Goal: Task Accomplishment & Management: Use online tool/utility

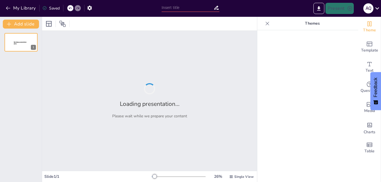
type input "PERCEPCIÓN CIUDADANA SOBRE LA GESTIÓN MUNICIPAL Y LOS MECANISMOS DE PARTICIPACIÓ"
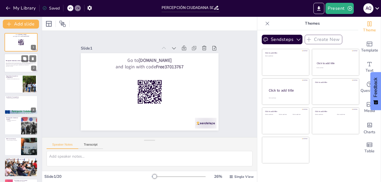
click at [20, 70] on div at bounding box center [21, 63] width 34 height 19
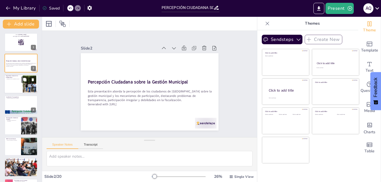
checkbox input "true"
click at [12, 89] on div at bounding box center [21, 84] width 34 height 19
type textarea "El diagnóstico actual revela que la gestión municipal en Iñapari enfrenta serio…"
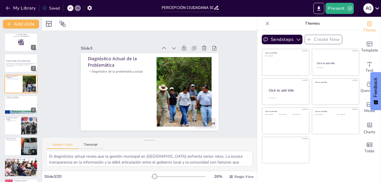
scroll to position [13, 0]
click at [265, 23] on icon at bounding box center [268, 24] width 6 height 6
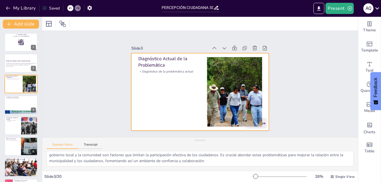
checkbox input "true"
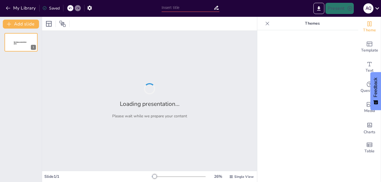
type input "PERCEPCIÓN CIUDADANA SOBRE LA GESTIÓN MUNICIPAL Y LOS MECANISMOS DE PARTICIPACIÓ"
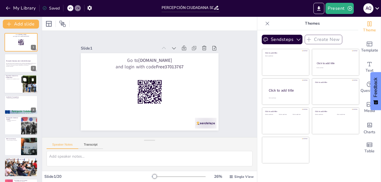
checkbox input "true"
click at [22, 82] on button at bounding box center [24, 79] width 7 height 7
type textarea "El diagnóstico actual revela que la gestión municipal en Iñapari enfrenta serio…"
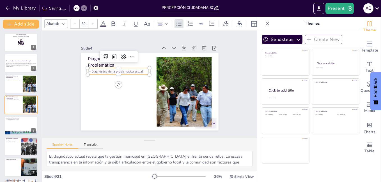
click at [113, 70] on p "Diagnóstico de la problemática actual" at bounding box center [120, 68] width 62 height 11
click at [24, 104] on div at bounding box center [30, 105] width 26 height 17
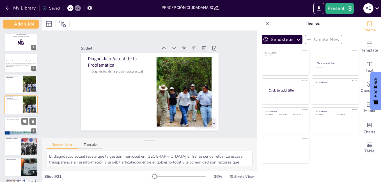
checkbox input "true"
click at [18, 124] on div at bounding box center [21, 125] width 34 height 19
type textarea "La falta de transparencia en la gestión municipal es un tema crítico que afecta…"
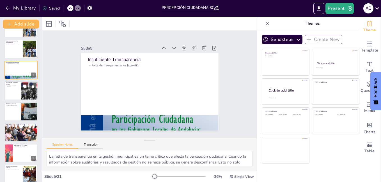
checkbox input "true"
click at [15, 99] on div at bounding box center [21, 90] width 34 height 19
type textarea "La irregularidad en la participación ciudadana es un obstáculo significativo pa…"
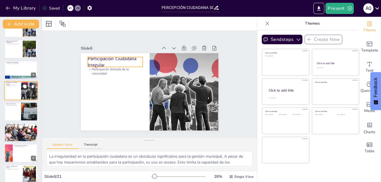
scroll to position [41, 0]
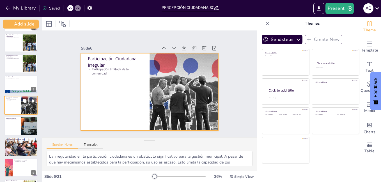
click at [14, 109] on div at bounding box center [21, 105] width 34 height 19
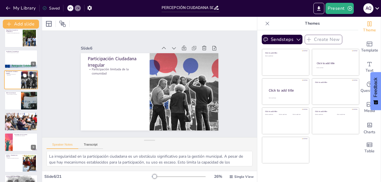
checkbox input "true"
click at [14, 109] on div at bounding box center [20, 100] width 33 height 19
type textarea "La débil fiscalización ciudadana es un problema que afecta la efectividad de la…"
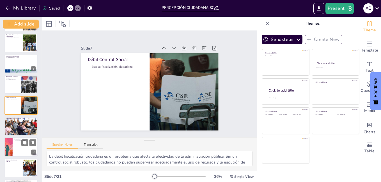
checkbox input "true"
click at [17, 144] on div at bounding box center [21, 147] width 34 height 19
type textarea "La alta insatisfacción reflejada en los resultados de la encuesta es alarmante.…"
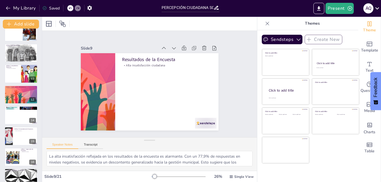
scroll to position [291, 0]
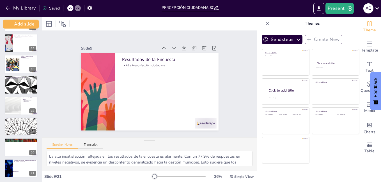
click at [266, 22] on icon at bounding box center [268, 24] width 4 height 4
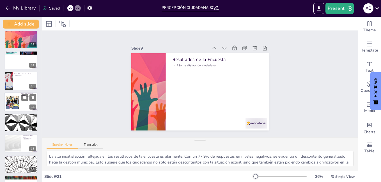
checkbox input "true"
click at [14, 108] on div at bounding box center [12, 101] width 39 height 17
type textarea "La supervisión limitada de proyectos por parte de las juntas de vecinos es un g…"
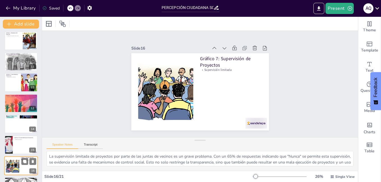
scroll to position [189, 0]
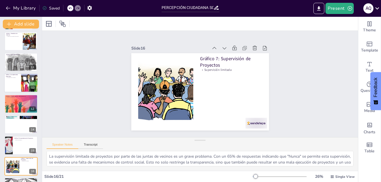
checkbox input "true"
click at [17, 89] on div at bounding box center [21, 83] width 34 height 19
type textarea "La percepción de incumplimiento normativo en los contratos municipales es alarm…"
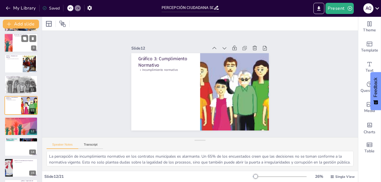
checkbox input "true"
click at [17, 42] on div at bounding box center [21, 42] width 34 height 19
type textarea "La alta insatisfacción reflejada en los resultados de la encuesta es alarmante.…"
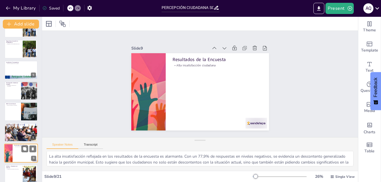
scroll to position [0, 0]
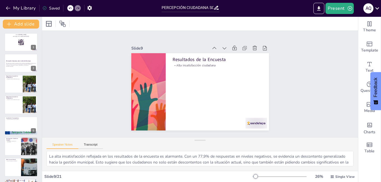
checkbox input "true"
click at [17, 42] on div at bounding box center [21, 42] width 34 height 19
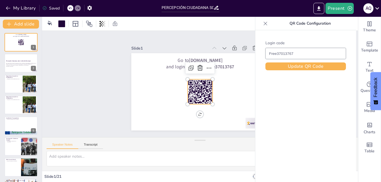
click at [201, 90] on rect at bounding box center [199, 91] width 25 height 25
click at [117, 86] on div "Slide 1 Go to sendsteps.me and login with code Free37013767 Slide 2 Percepción …" at bounding box center [200, 84] width 169 height 93
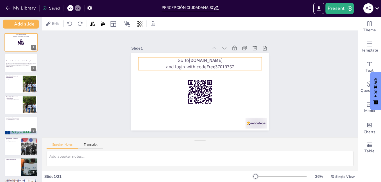
checkbox input "true"
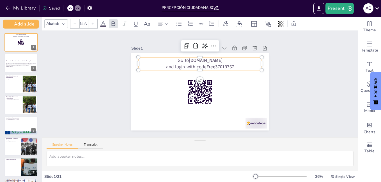
type input "64"
click at [229, 64] on strong "Free37013767" at bounding box center [220, 67] width 28 height 6
click at [93, 94] on div "Slide 1 Go to sendsteps.me and login with code Free37013767 Slide 2 Percepción …" at bounding box center [200, 84] width 316 height 107
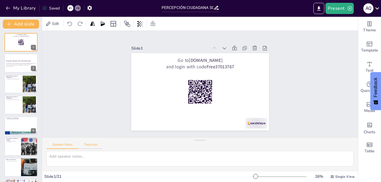
click at [90, 146] on button "Transcript" at bounding box center [90, 146] width 25 height 6
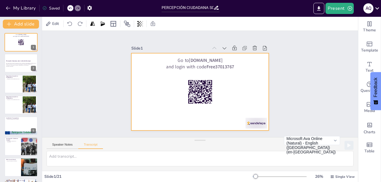
checkbox input "true"
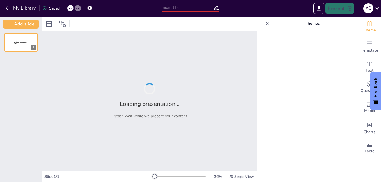
type input "PERCEPCIÓN CIUDADANA SOBRE LA GESTIÓN MUNICIPAL Y LOS MECANISMOS DE PARTICIPACIÓ"
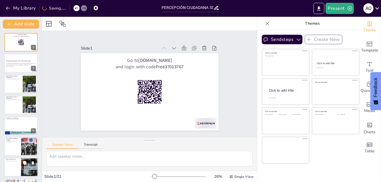
checkbox input "true"
click at [20, 159] on div at bounding box center [21, 167] width 34 height 19
type textarea "La débil fiscalización ciudadana es un problema que afecta la efectividad de la…"
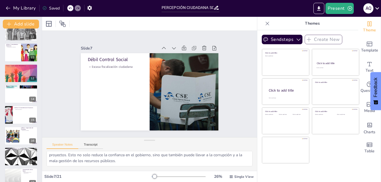
scroll to position [291, 0]
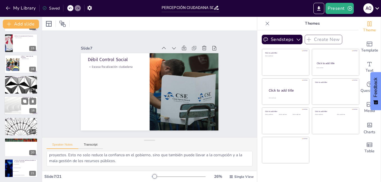
checkbox input "true"
click at [13, 108] on div at bounding box center [13, 106] width 34 height 19
type textarea "La interpretación de los datos revela un déficit estructural en la administraci…"
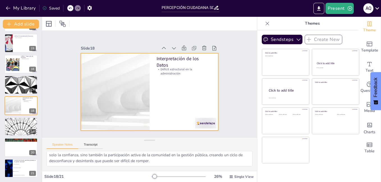
click at [169, 75] on div at bounding box center [150, 91] width 138 height 77
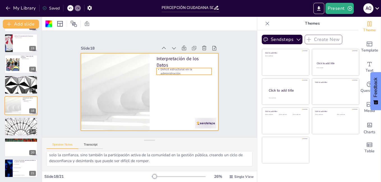
checkbox input "true"
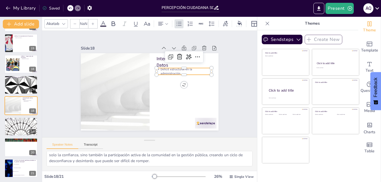
type input "32"
click at [170, 73] on div "Interpretación de los Datos Déficit estructural en la administración" at bounding box center [150, 91] width 138 height 77
checkbox input "true"
click at [11, 89] on div at bounding box center [21, 84] width 34 height 19
type textarea "El incumplimiento de promesas por parte de la municipalidad es un factor que er…"
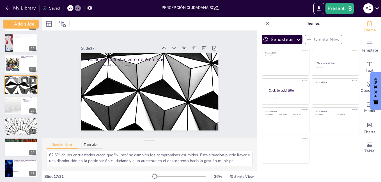
scroll to position [271, 0]
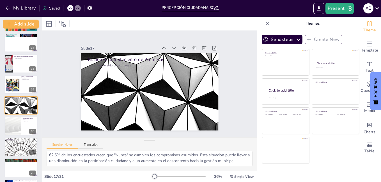
checkbox input "true"
click at [8, 5] on button "My Library" at bounding box center [21, 8] width 34 height 9
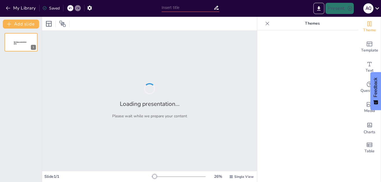
type input "New Sendsteps"
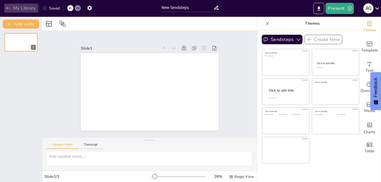
click at [6, 6] on icon "button" at bounding box center [8, 8] width 6 height 6
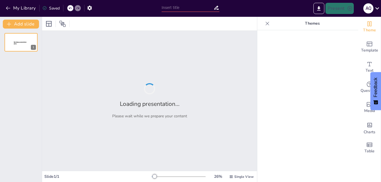
type input "PERCEPCIÓN CIUDADANA SOBRE LA GESTIÓN MUNICIPAL Y LOS MECANISMOS DE PARTICIPACIÓ"
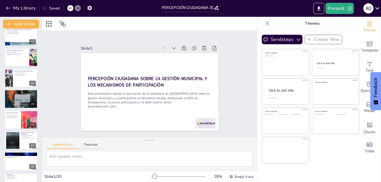
scroll to position [271, 0]
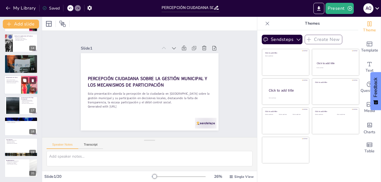
click at [17, 89] on div at bounding box center [21, 84] width 34 height 19
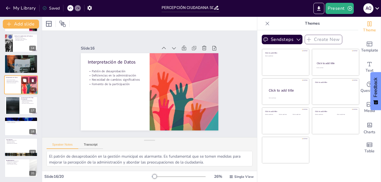
scroll to position [250, 0]
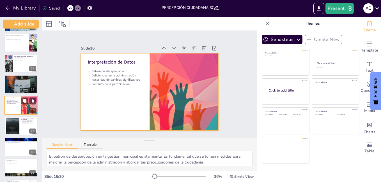
click at [18, 108] on div at bounding box center [21, 105] width 34 height 19
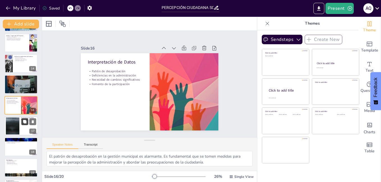
click at [25, 124] on button at bounding box center [24, 121] width 7 height 7
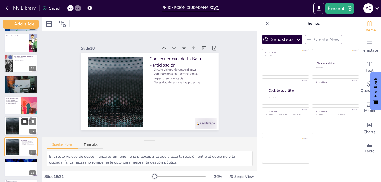
scroll to position [291, 0]
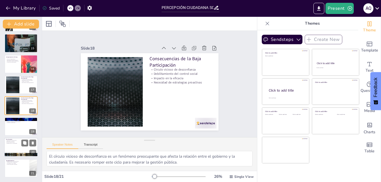
click at [15, 143] on p "Eficacia de los servicios" at bounding box center [21, 142] width 30 height 1
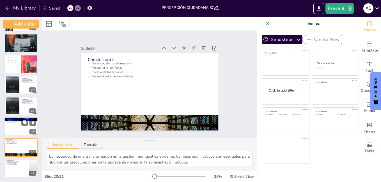
click at [13, 125] on div at bounding box center [21, 126] width 34 height 19
type textarea "Aumentar la transparencia es crucial para mejorar la confianza de la ciudadanía…"
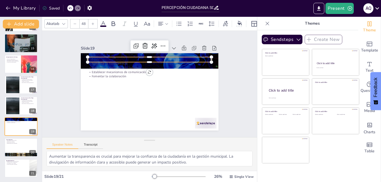
click at [176, 55] on div "Recomendaciones Aumentar la transparencia Promover la participación ciudadana E…" at bounding box center [148, 91] width 145 height 91
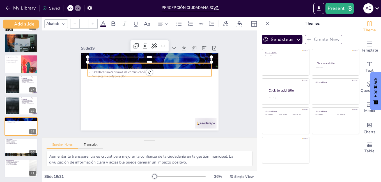
type input "32"
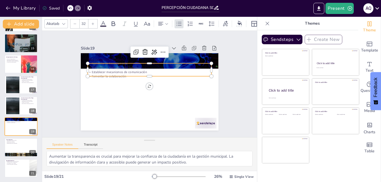
click at [193, 75] on div "Recomendaciones Aumentar la transparencia Promover la participación ciudadana E…" at bounding box center [148, 91] width 145 height 91
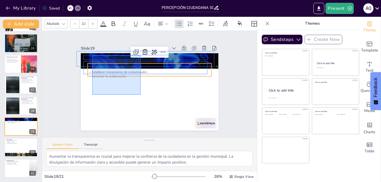
drag, startPoint x: 141, startPoint y: 95, endPoint x: 98, endPoint y: 57, distance: 56.9
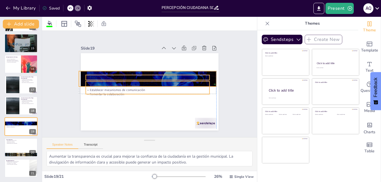
drag, startPoint x: 106, startPoint y: 67, endPoint x: 105, endPoint y: 83, distance: 16.0
click at [105, 83] on p "Promover la participación ciudadana" at bounding box center [148, 85] width 124 height 17
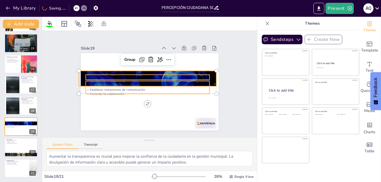
click at [129, 70] on div at bounding box center [148, 78] width 145 height 91
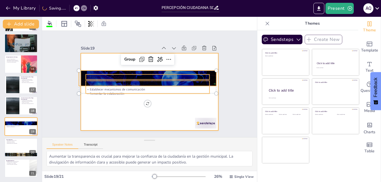
click at [163, 104] on div at bounding box center [150, 91] width 138 height 77
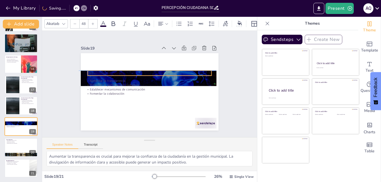
drag, startPoint x: 200, startPoint y: 72, endPoint x: 201, endPoint y: 70, distance: 2.9
click at [201, 70] on p "Recomendaciones" at bounding box center [150, 73] width 124 height 6
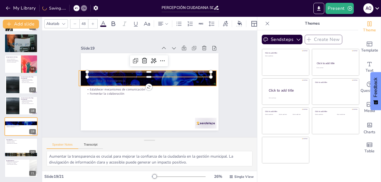
click at [208, 81] on div at bounding box center [149, 78] width 155 height 116
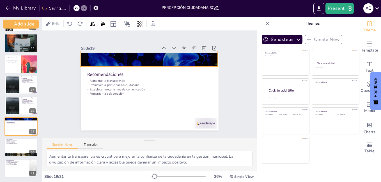
drag, startPoint x: 205, startPoint y: 78, endPoint x: 207, endPoint y: 59, distance: 18.6
click at [207, 59] on div "Recomendaciones Aumentar la transparencia Promover la participación ciudadana E…" at bounding box center [152, 53] width 137 height 14
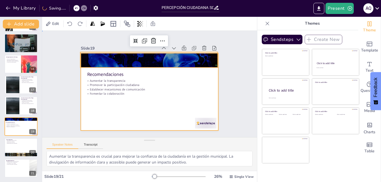
click at [165, 100] on div at bounding box center [148, 91] width 145 height 91
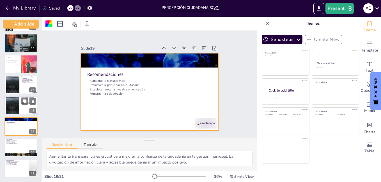
click at [19, 104] on div at bounding box center [12, 105] width 30 height 17
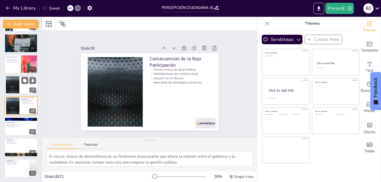
click at [17, 79] on div at bounding box center [12, 85] width 30 height 17
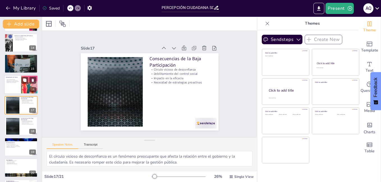
click at [13, 84] on div at bounding box center [21, 84] width 34 height 19
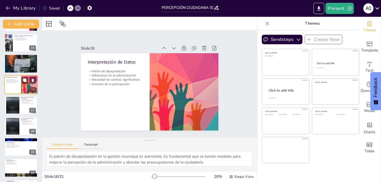
scroll to position [250, 0]
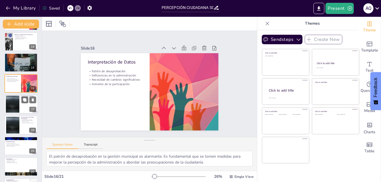
click at [17, 108] on div at bounding box center [12, 104] width 30 height 17
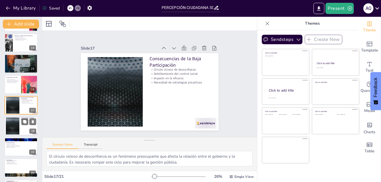
click at [14, 127] on div at bounding box center [12, 126] width 30 height 17
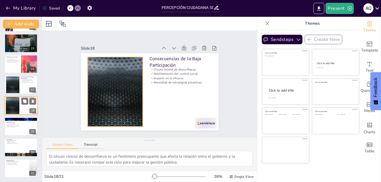
click at [14, 113] on div at bounding box center [12, 105] width 30 height 17
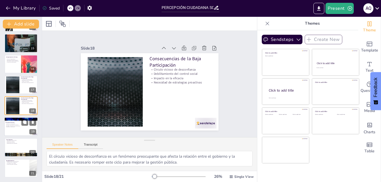
click at [10, 130] on div at bounding box center [21, 126] width 34 height 19
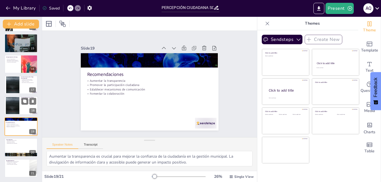
click at [22, 105] on div at bounding box center [21, 106] width 34 height 19
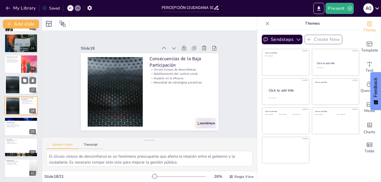
click at [19, 77] on div at bounding box center [12, 85] width 30 height 17
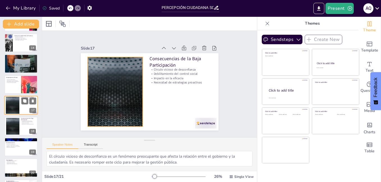
click at [16, 102] on div at bounding box center [12, 105] width 30 height 17
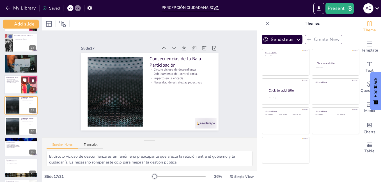
click at [21, 90] on div at bounding box center [21, 84] width 34 height 19
type textarea "El patrón de desaprobación en la gestión municipal es alarmante. Es fundamental…"
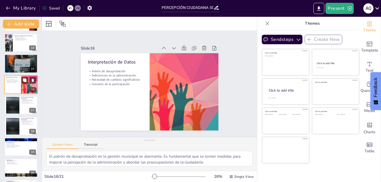
scroll to position [250, 0]
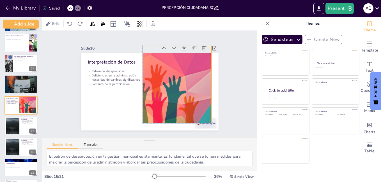
drag, startPoint x: 167, startPoint y: 89, endPoint x: 159, endPoint y: 81, distance: 11.1
click at [159, 81] on div at bounding box center [177, 84] width 287 height 77
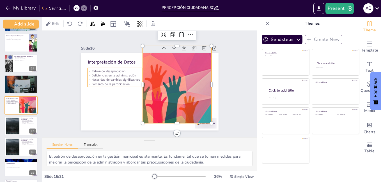
click at [100, 81] on p "Fomento de la participación" at bounding box center [115, 77] width 55 height 16
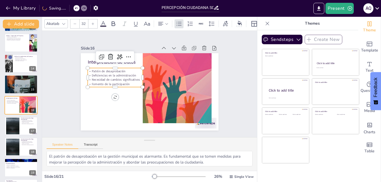
click at [59, 24] on div "Akatab" at bounding box center [52, 24] width 15 height 8
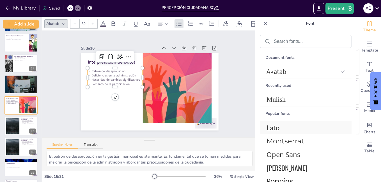
click at [283, 153] on span "Open Sans" at bounding box center [305, 154] width 76 height 9
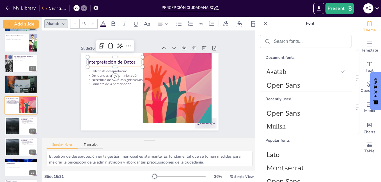
click at [90, 62] on p "Interpretación de Datos" at bounding box center [118, 58] width 56 height 12
click at [281, 116] on span "Open Sans" at bounding box center [305, 113] width 76 height 9
click at [111, 20] on icon at bounding box center [110, 23] width 7 height 7
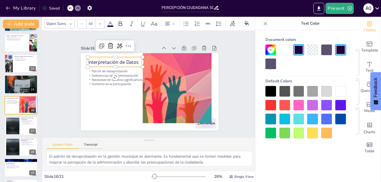
click at [268, 91] on div at bounding box center [270, 91] width 11 height 11
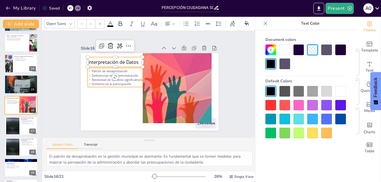
type input "32"
click at [100, 76] on p "Necesidad de cambios significativos" at bounding box center [115, 76] width 55 height 10
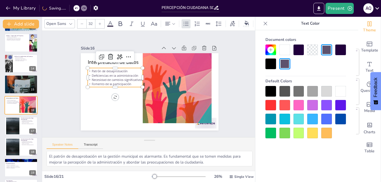
click at [109, 21] on icon at bounding box center [110, 23] width 7 height 7
click at [271, 91] on div at bounding box center [270, 91] width 11 height 11
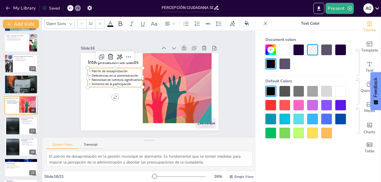
click at [52, 69] on div "Slide 1 PERCEPCIÓN CIUDADANA SOBRE LA GESTIÓN MUNICIPAL Y LOS MECANISMOS DE PAR…" at bounding box center [149, 84] width 225 height 129
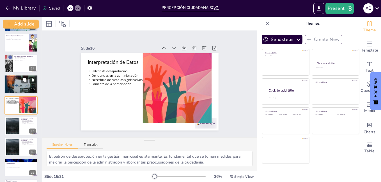
click at [11, 85] on div at bounding box center [21, 84] width 34 height 22
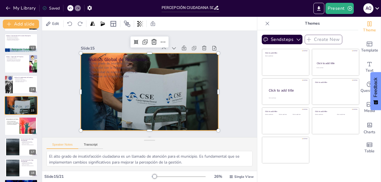
click at [206, 91] on div at bounding box center [148, 92] width 154 height 118
click at [155, 40] on icon at bounding box center [158, 42] width 7 height 7
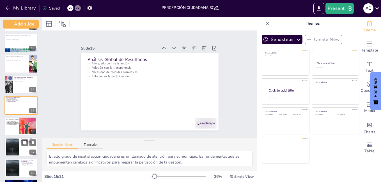
click at [16, 122] on div "Patrón de desaprobación Deficiencias en la administración Necesidad de cambios …" at bounding box center [12, 123] width 13 height 4
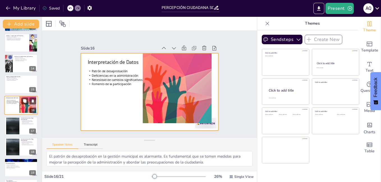
click at [18, 106] on div at bounding box center [21, 105] width 34 height 19
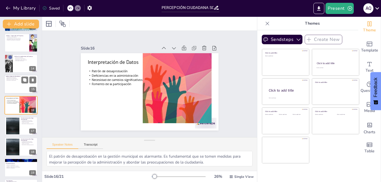
click at [17, 90] on div at bounding box center [21, 84] width 34 height 19
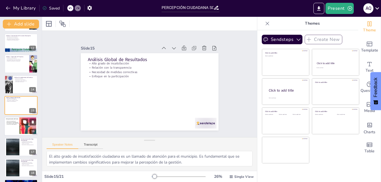
click at [15, 123] on span "Deficiencias en la administración" at bounding box center [13, 122] width 12 height 1
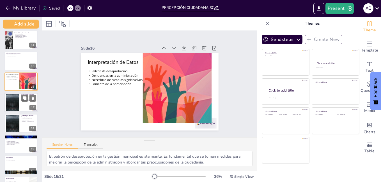
click at [15, 123] on div at bounding box center [13, 123] width 30 height 17
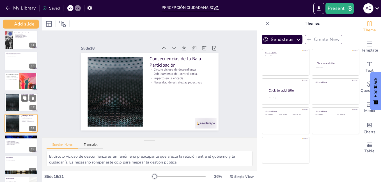
scroll to position [291, 0]
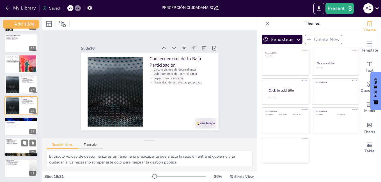
click at [13, 145] on div at bounding box center [21, 147] width 34 height 19
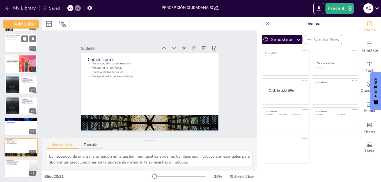
click at [13, 47] on div at bounding box center [21, 43] width 34 height 19
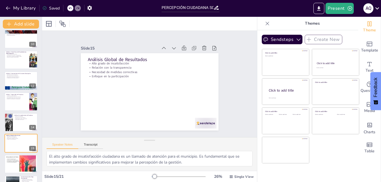
click at [14, 61] on div at bounding box center [20, 60] width 33 height 19
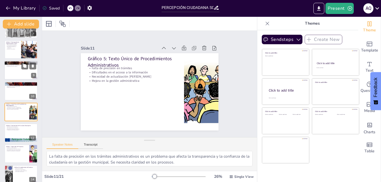
scroll to position [137, 0]
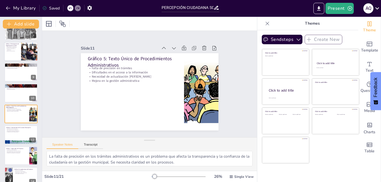
click at [21, 52] on div at bounding box center [29, 51] width 31 height 19
type textarea "La escasa apertura participativa del municipio es un factor que limita la efect…"
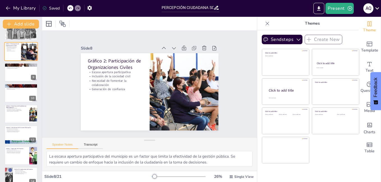
scroll to position [83, 0]
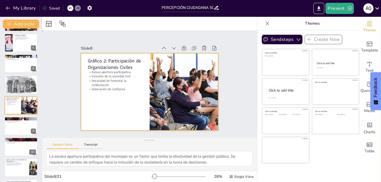
click at [120, 116] on div at bounding box center [148, 91] width 145 height 91
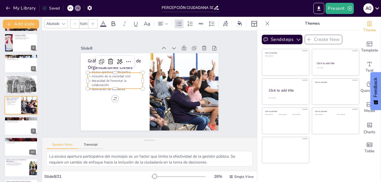
type input "32"
click at [111, 81] on p "Necesidad de fomentar la colaboración" at bounding box center [115, 83] width 55 height 9
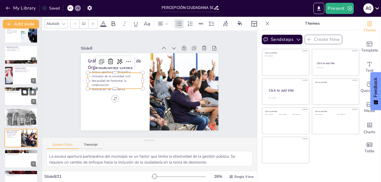
scroll to position [50, 0]
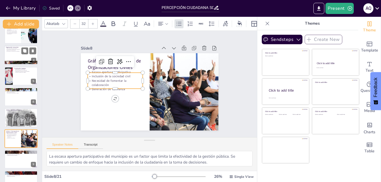
click at [12, 50] on p "Necesidad de colaboración" at bounding box center [21, 50] width 30 height 1
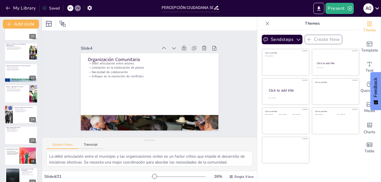
scroll to position [199, 0]
click at [24, 108] on button at bounding box center [24, 110] width 7 height 7
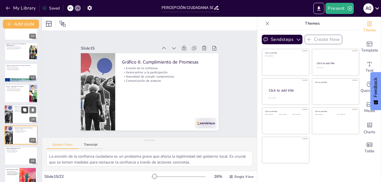
scroll to position [229, 0]
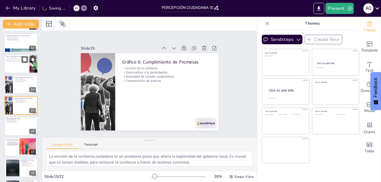
click at [21, 58] on p "Limitación en la fiscalización" at bounding box center [17, 58] width 22 height 1
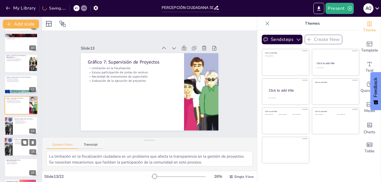
scroll to position [312, 0]
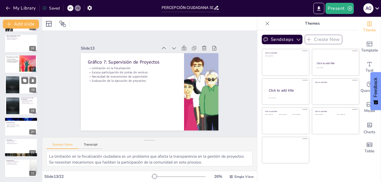
click at [12, 84] on div at bounding box center [12, 85] width 30 height 17
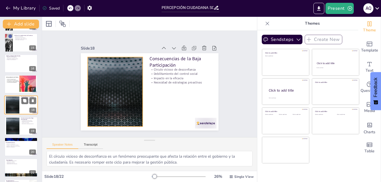
click at [12, 104] on div at bounding box center [12, 105] width 30 height 17
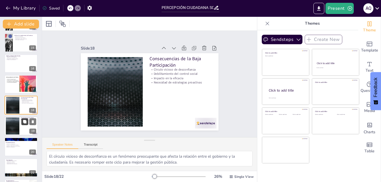
click at [22, 122] on button at bounding box center [24, 121] width 7 height 7
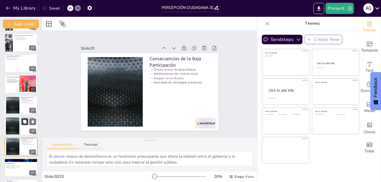
scroll to position [333, 0]
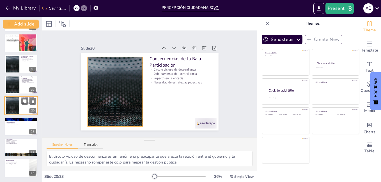
click at [18, 110] on div at bounding box center [12, 105] width 30 height 17
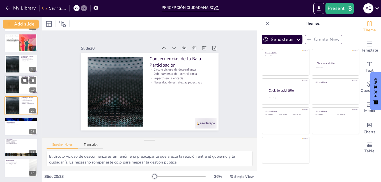
click at [14, 86] on div at bounding box center [12, 84] width 30 height 17
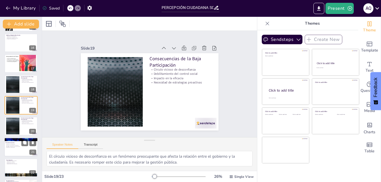
click at [18, 122] on div at bounding box center [13, 126] width 30 height 17
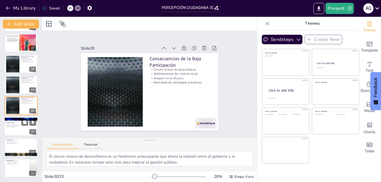
click at [18, 122] on p "Recomendaciones" at bounding box center [21, 123] width 30 height 2
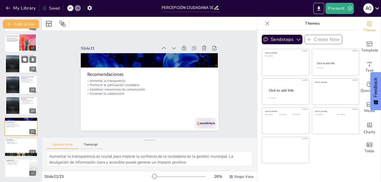
click at [13, 66] on div at bounding box center [12, 64] width 30 height 17
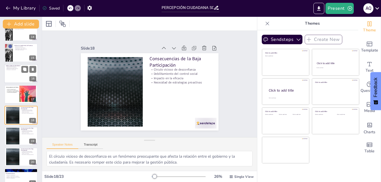
click at [13, 66] on p "Análisis Global de Resultados" at bounding box center [21, 66] width 30 height 2
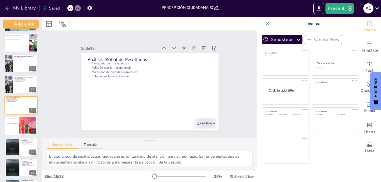
click at [18, 45] on div at bounding box center [20, 43] width 33 height 19
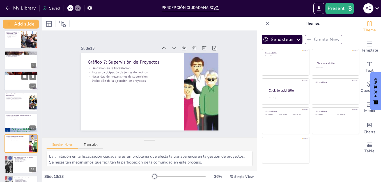
scroll to position [106, 0]
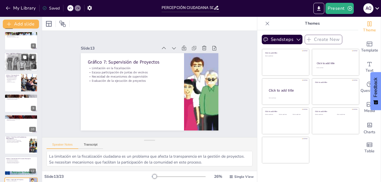
click at [15, 79] on p "Inclusión de la sociedad civil" at bounding box center [12, 79] width 13 height 1
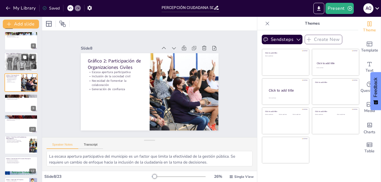
scroll to position [83, 0]
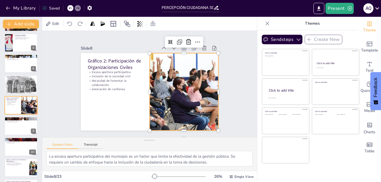
click at [169, 77] on div at bounding box center [183, 96] width 132 height 90
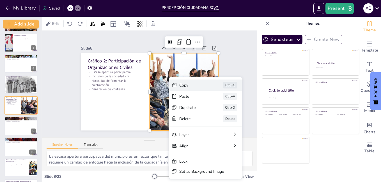
click at [217, 121] on div "Copy" at bounding box center [231, 125] width 28 height 8
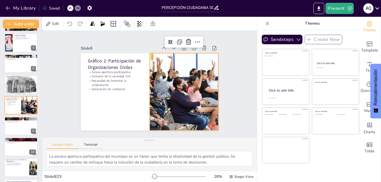
click at [62, 78] on div "Slide 1 PERCEPCIÓN CIUDADANA SOBRE LA GESTIÓN MUNICIPAL Y LOS MECANISMOS DE PAR…" at bounding box center [150, 84] width 178 height 110
click at [180, 81] on div at bounding box center [184, 91] width 124 height 77
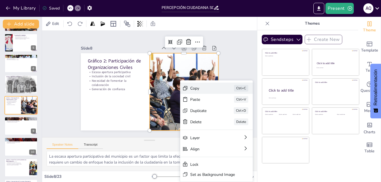
click at [228, 125] on div "Copy" at bounding box center [242, 129] width 28 height 8
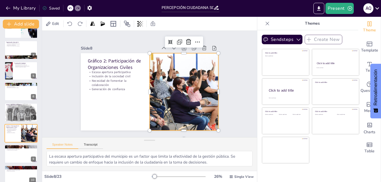
scroll to position [81, 0]
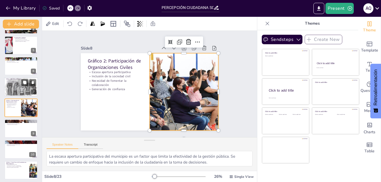
click at [19, 91] on div at bounding box center [21, 87] width 34 height 24
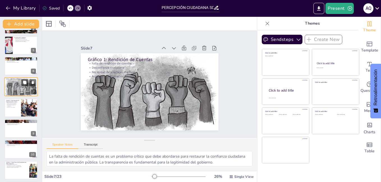
scroll to position [62, 0]
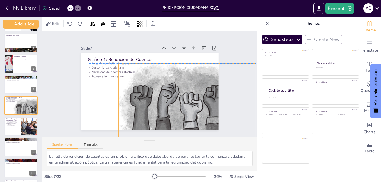
drag, startPoint x: 116, startPoint y: 103, endPoint x: 150, endPoint y: 110, distance: 35.0
click at [152, 111] on div at bounding box center [184, 106] width 147 height 112
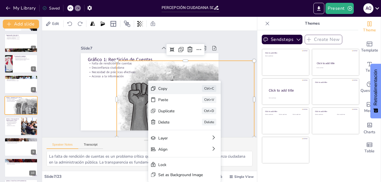
click at [191, 127] on div "Copy" at bounding box center [205, 132] width 29 height 11
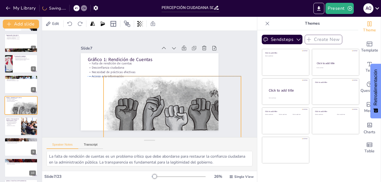
drag, startPoint x: 153, startPoint y: 105, endPoint x: 140, endPoint y: 121, distance: 20.2
click at [141, 122] on div at bounding box center [168, 117] width 147 height 112
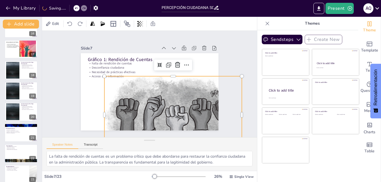
scroll to position [333, 0]
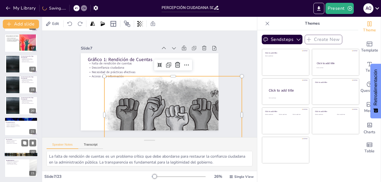
click at [15, 140] on p "Necesidad de transformación" at bounding box center [21, 140] width 30 height 1
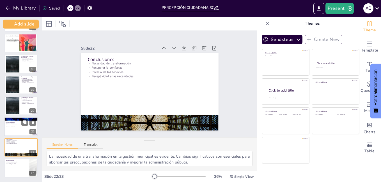
click at [17, 129] on div at bounding box center [21, 126] width 34 height 19
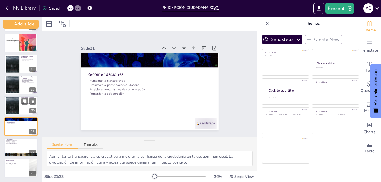
click at [27, 111] on div at bounding box center [21, 105] width 34 height 19
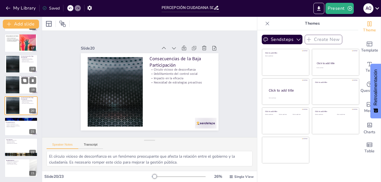
click at [19, 86] on div at bounding box center [12, 84] width 30 height 17
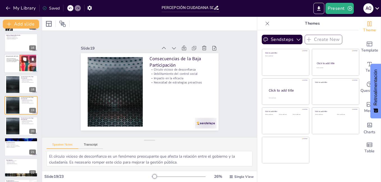
click at [18, 70] on div at bounding box center [21, 63] width 34 height 19
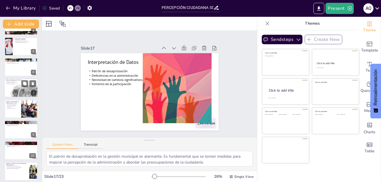
scroll to position [73, 0]
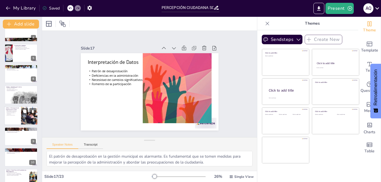
click at [22, 118] on div at bounding box center [29, 115] width 31 height 19
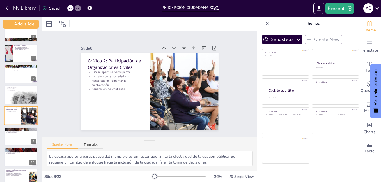
scroll to position [83, 0]
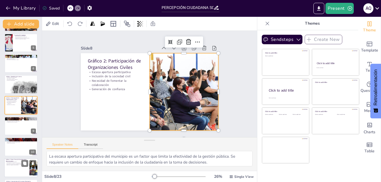
click at [22, 173] on div at bounding box center [21, 168] width 34 height 19
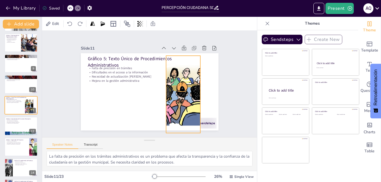
drag, startPoint x: 190, startPoint y: 100, endPoint x: 172, endPoint y: 103, distance: 18.1
click at [172, 103] on div at bounding box center [182, 98] width 184 height 96
click at [19, 148] on div at bounding box center [21, 147] width 34 height 19
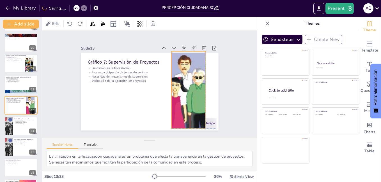
drag, startPoint x: 187, startPoint y: 97, endPoint x: 173, endPoint y: 97, distance: 13.5
click at [173, 97] on div at bounding box center [188, 94] width 148 height 92
click at [18, 141] on p "Erosión de la confianza" at bounding box center [25, 141] width 22 height 1
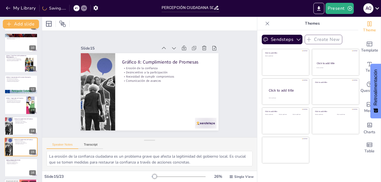
scroll to position [229, 0]
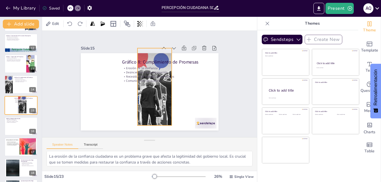
drag, startPoint x: 130, startPoint y: 85, endPoint x: 155, endPoint y: 85, distance: 25.0
click at [155, 85] on div at bounding box center [155, 86] width 116 height 77
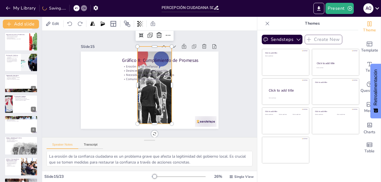
scroll to position [0, 0]
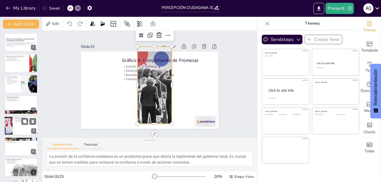
click at [8, 122] on div at bounding box center [8, 125] width 29 height 19
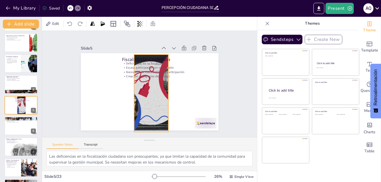
drag, startPoint x: 145, startPoint y: 101, endPoint x: 151, endPoint y: 101, distance: 6.5
click at [151, 101] on div at bounding box center [150, 93] width 124 height 89
click at [19, 151] on div at bounding box center [27, 153] width 34 height 24
type textarea "La falta de rendición de cuentas es un problema crítico que debe abordarse para…"
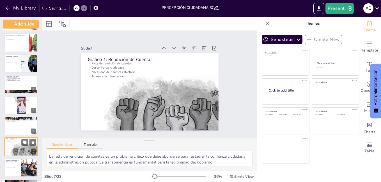
scroll to position [62, 0]
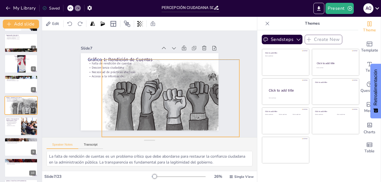
drag, startPoint x: 185, startPoint y: 98, endPoint x: 186, endPoint y: 89, distance: 9.3
click at [186, 89] on div at bounding box center [171, 99] width 138 height 98
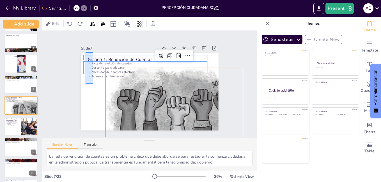
drag, startPoint x: 93, startPoint y: 84, endPoint x: 86, endPoint y: 52, distance: 32.3
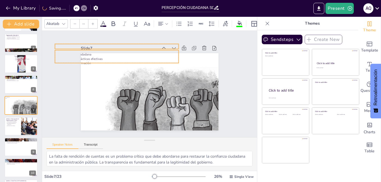
drag, startPoint x: 92, startPoint y: 61, endPoint x: 53, endPoint y: 45, distance: 42.3
click at [53, 45] on div "Slide 1 PERCEPCIÓN CIUDADANA SOBRE LA GESTIÓN MUNICIPAL Y LOS MECANISMOS DE PAR…" at bounding box center [149, 84] width 225 height 129
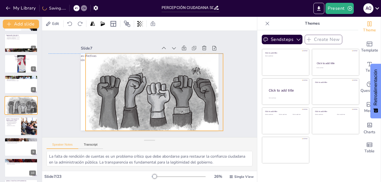
drag, startPoint x: 156, startPoint y: 84, endPoint x: 154, endPoint y: 80, distance: 5.0
click at [154, 80] on div at bounding box center [155, 92] width 138 height 98
click at [58, 68] on div "Slide 1 PERCEPCIÓN CIUDADANA SOBRE LA GESTIÓN MUNICIPAL Y LOS MECANISMOS DE PAR…" at bounding box center [149, 84] width 215 height 107
